Goal: Task Accomplishment & Management: Manage account settings

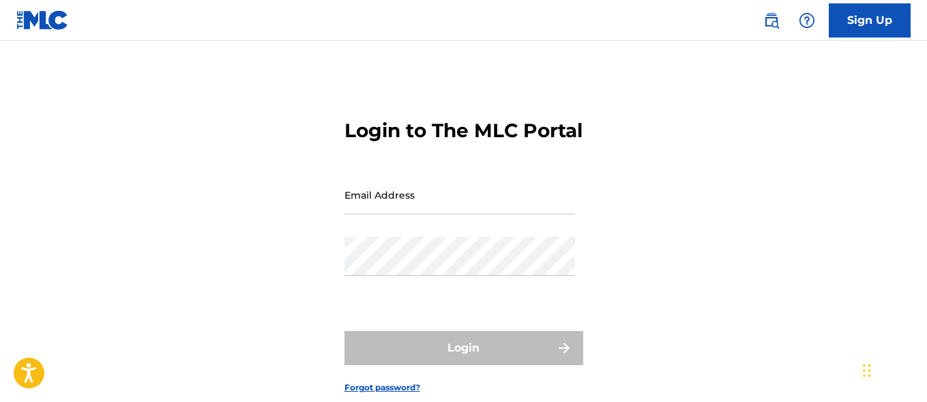
click at [444, 214] on input "Email Address" at bounding box center [460, 194] width 231 height 39
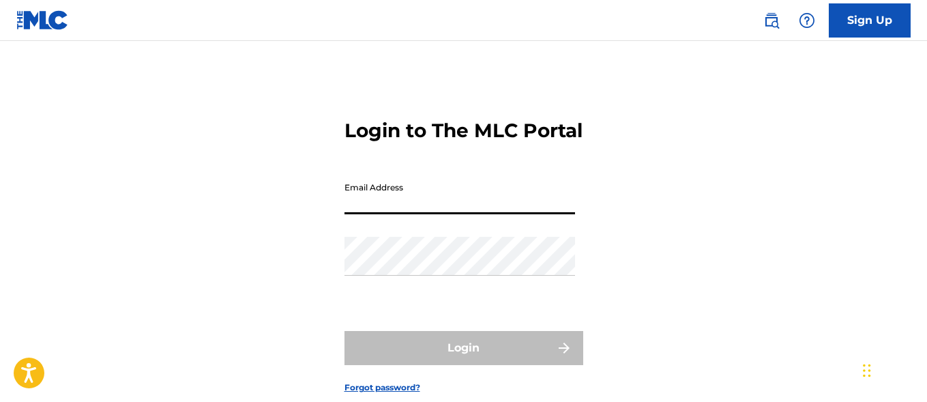
click at [291, 201] on div "Login to The MLC Portal Email Address Password Login Forgot password?" at bounding box center [463, 245] width 927 height 340
click at [435, 212] on input "Email Address" at bounding box center [460, 194] width 231 height 39
paste input "[EMAIL_ADDRESS][DOMAIN_NAME]"
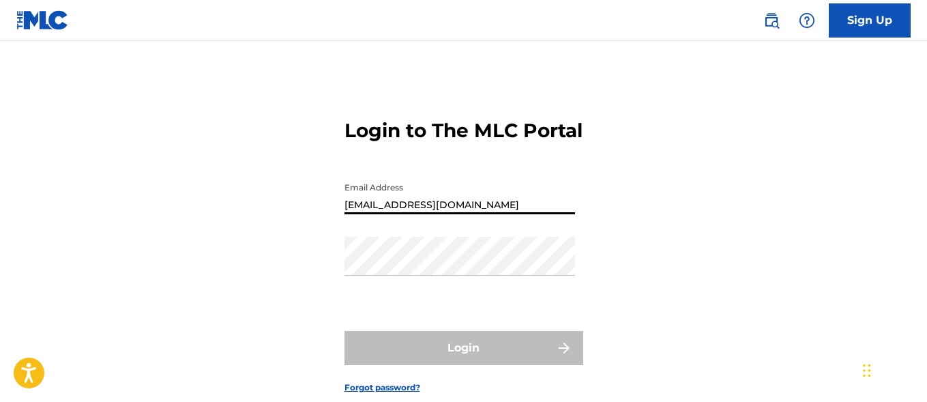
type input "[EMAIL_ADDRESS][DOMAIN_NAME]"
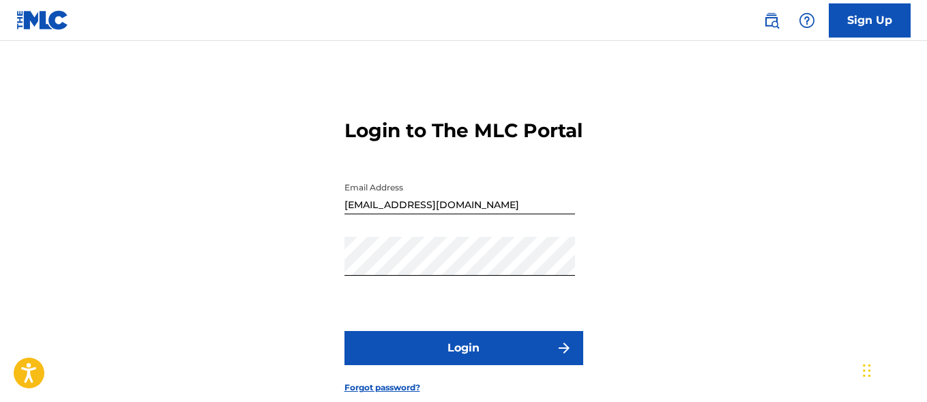
click at [496, 365] on button "Login" at bounding box center [464, 348] width 239 height 34
